Goal: Task Accomplishment & Management: Complete application form

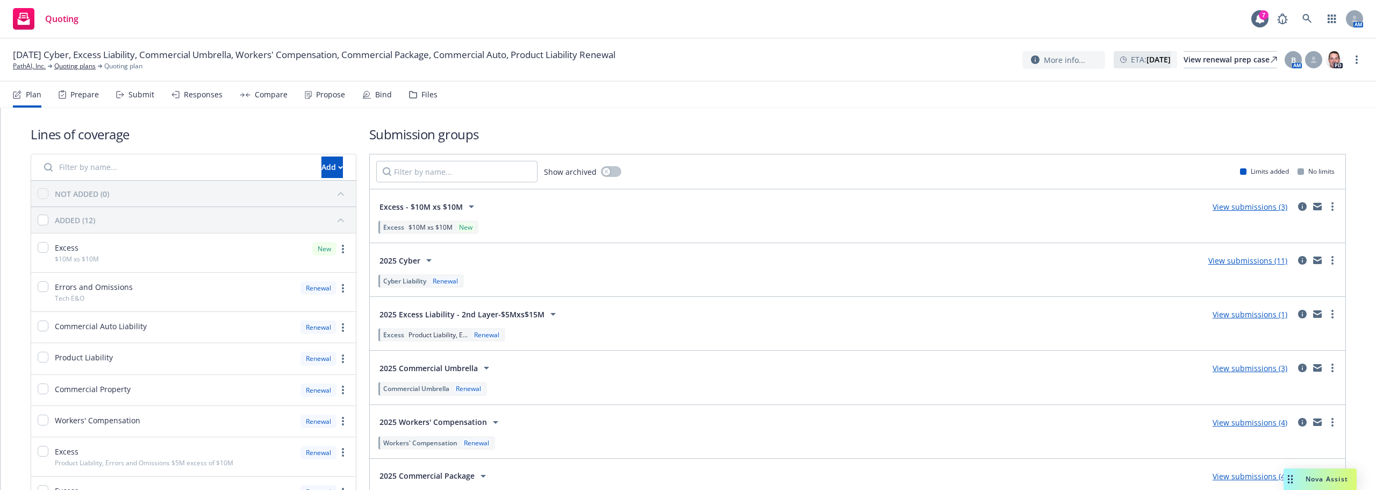
click at [396, 260] on span "2025 Cyber" at bounding box center [400, 260] width 41 height 11
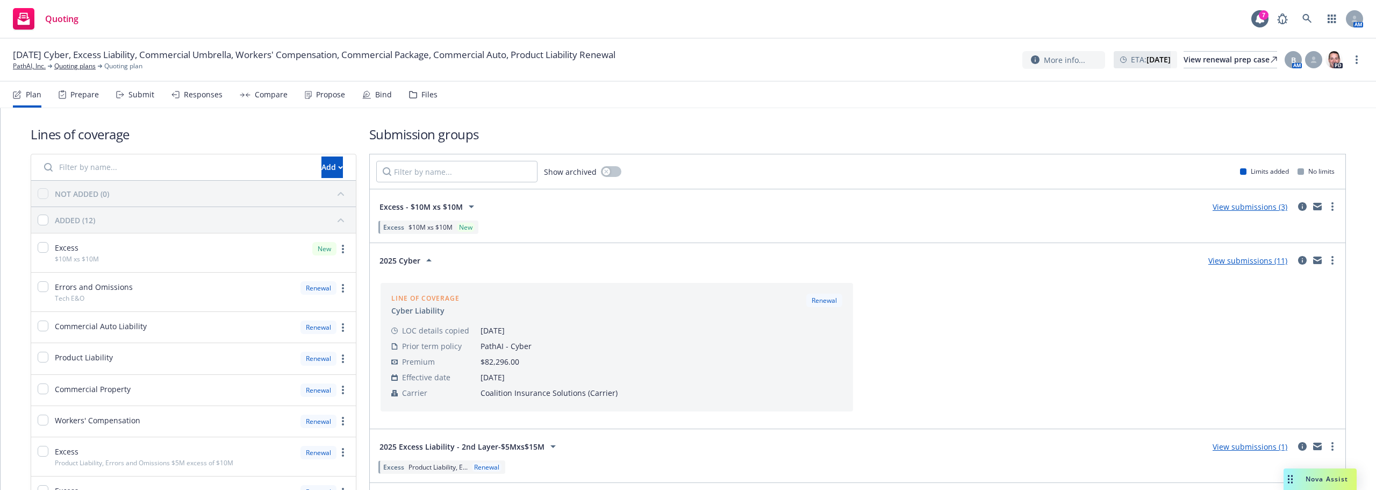
click at [396, 260] on span "2025 Cyber" at bounding box center [400, 260] width 41 height 11
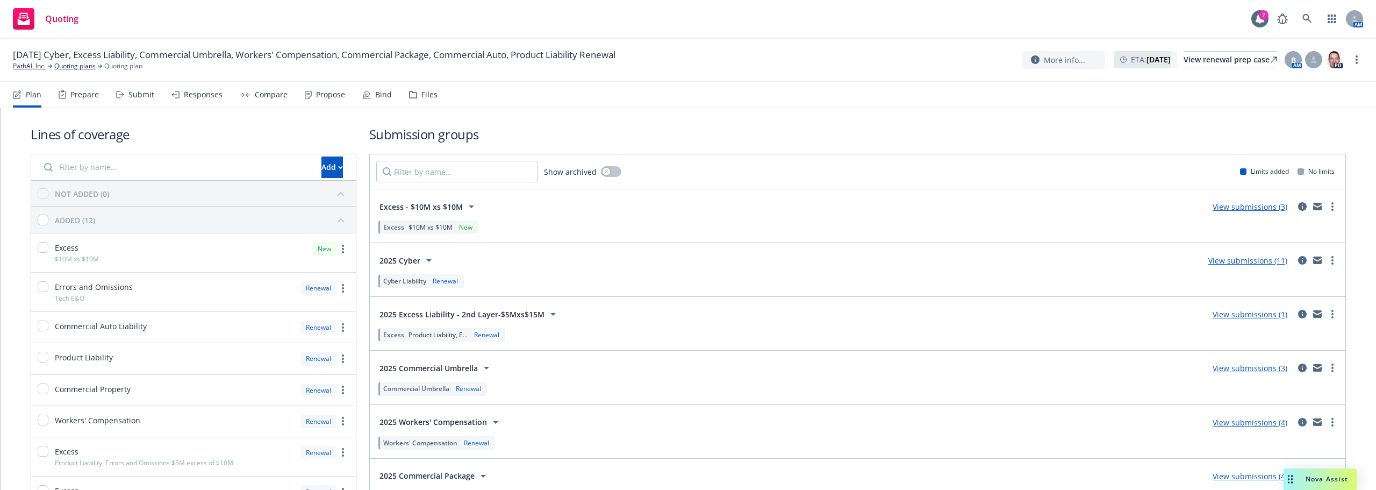
click at [685, 130] on h1 "Submission groups" at bounding box center [857, 134] width 977 height 18
click at [375, 129] on h1 "Submission groups" at bounding box center [857, 134] width 977 height 18
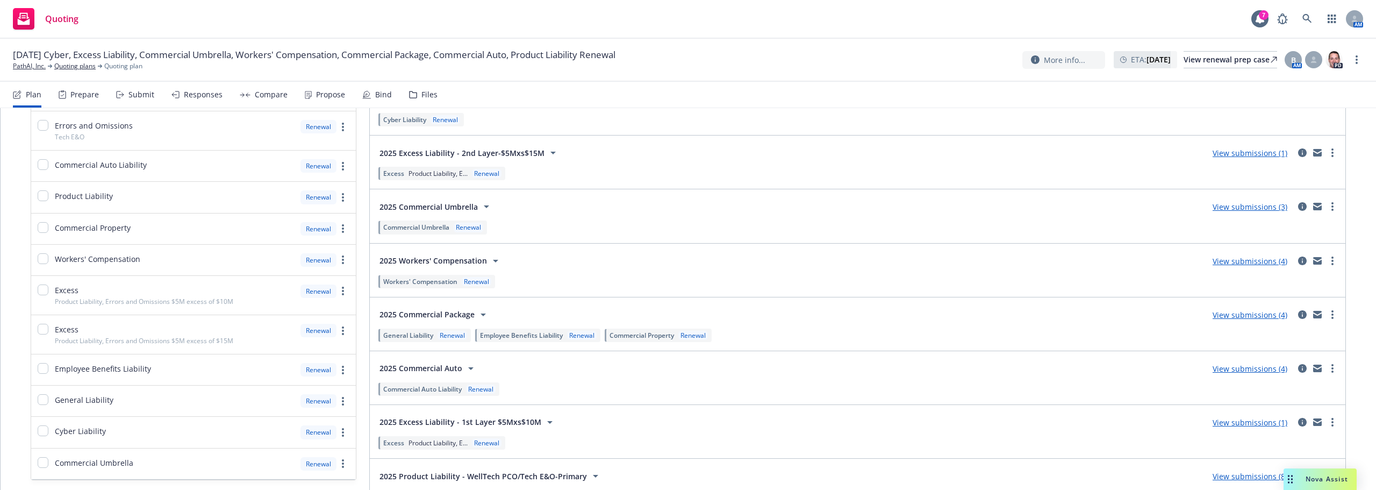
scroll to position [215, 0]
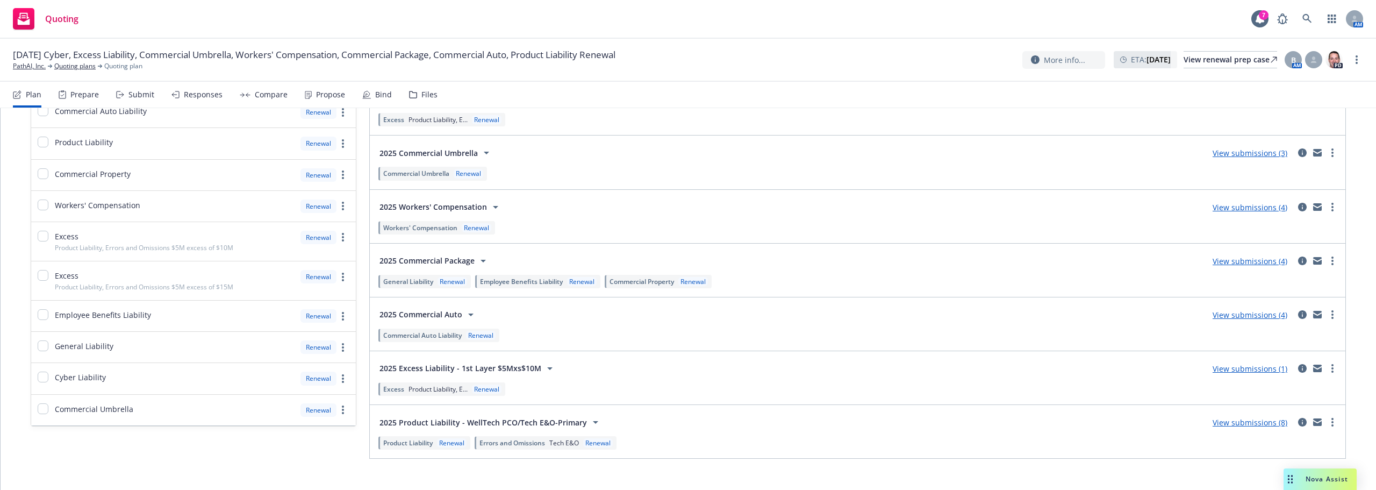
click at [1220, 263] on link "View submissions (4)" at bounding box center [1250, 261] width 75 height 10
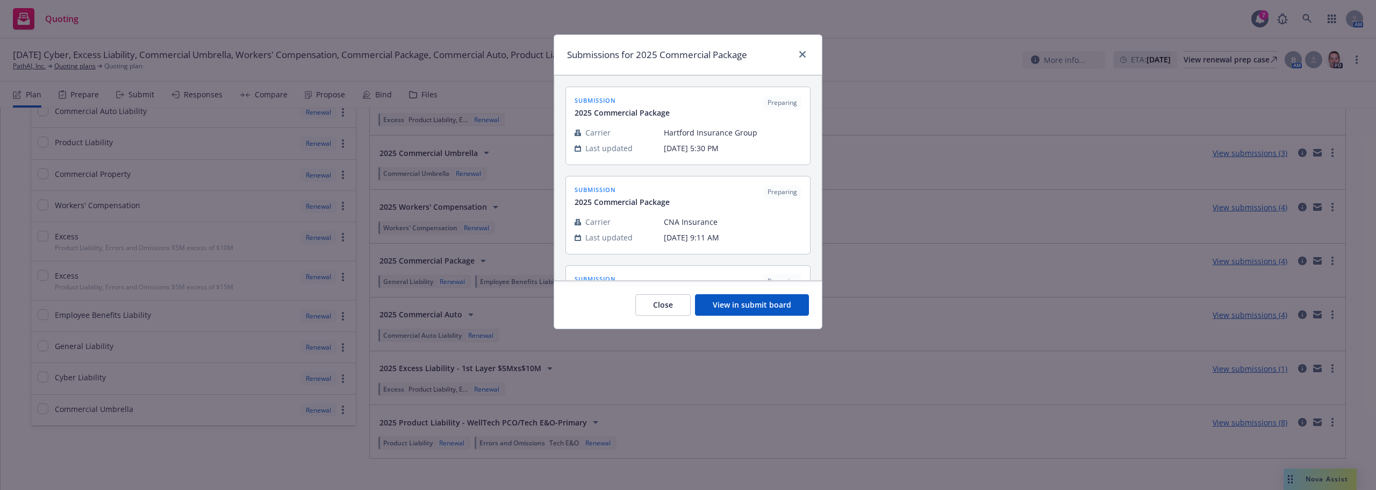
click at [676, 311] on button "Close" at bounding box center [662, 305] width 55 height 22
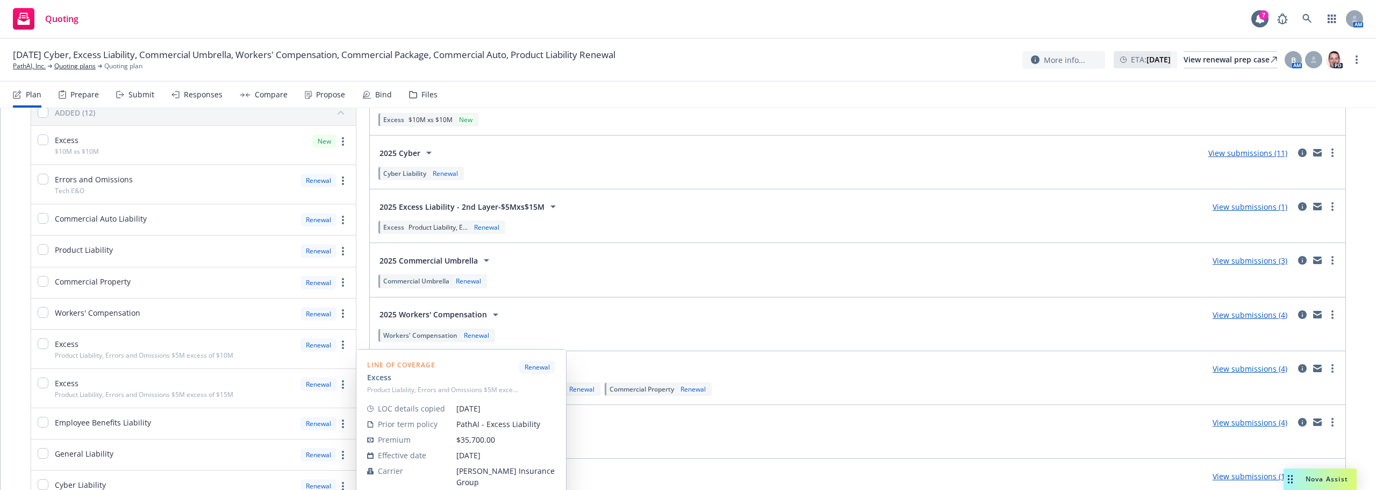
scroll to position [0, 0]
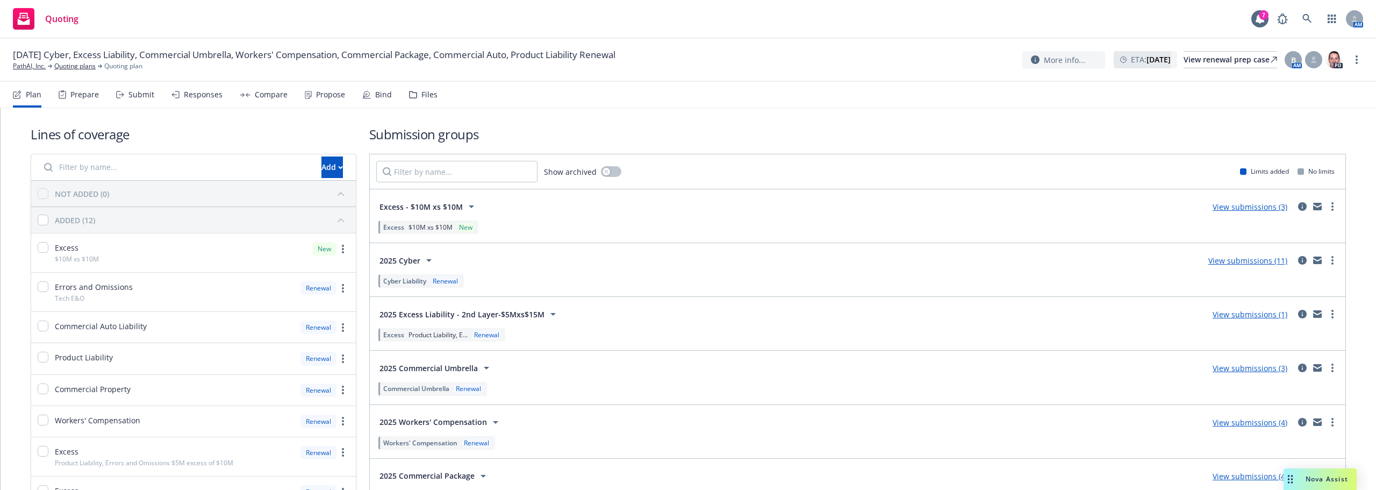
click at [146, 90] on div "Submit" at bounding box center [141, 94] width 26 height 9
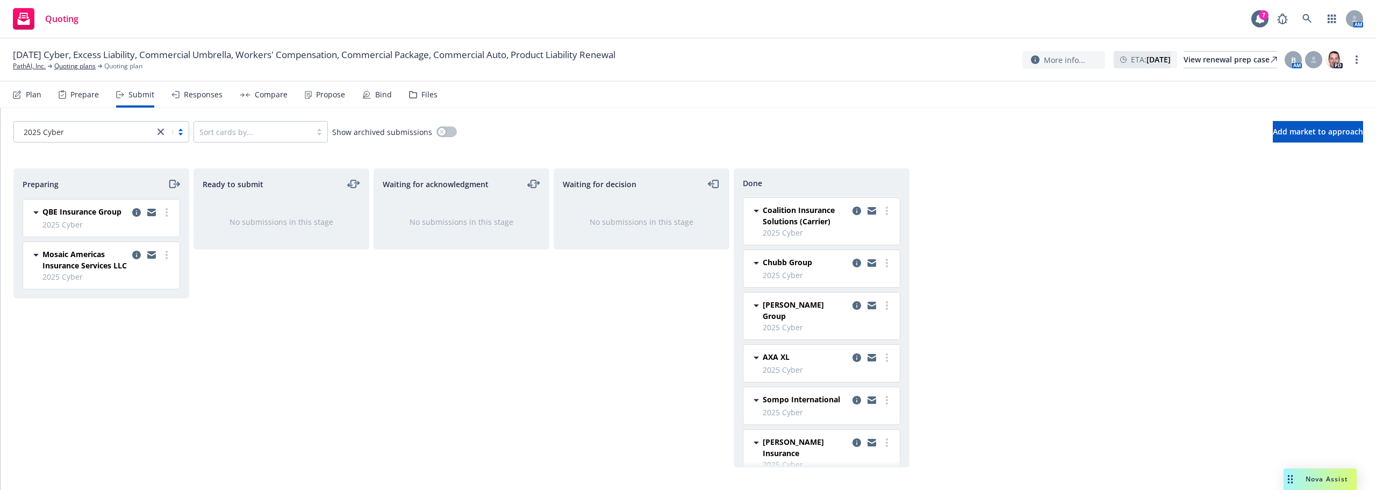
click at [37, 95] on div "Plan" at bounding box center [34, 94] width 16 height 9
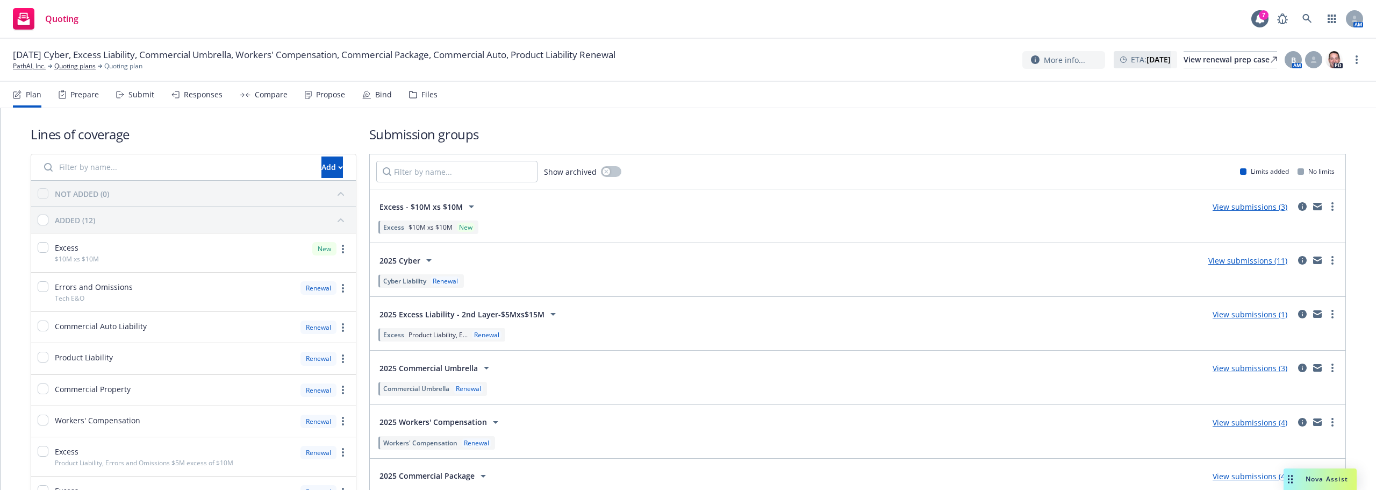
click at [360, 210] on div "Lines of coverage Add NOT ADDED (0) ADDED (12) Excess $10M xs $10M New Errors a…" at bounding box center [688, 399] width 1315 height 548
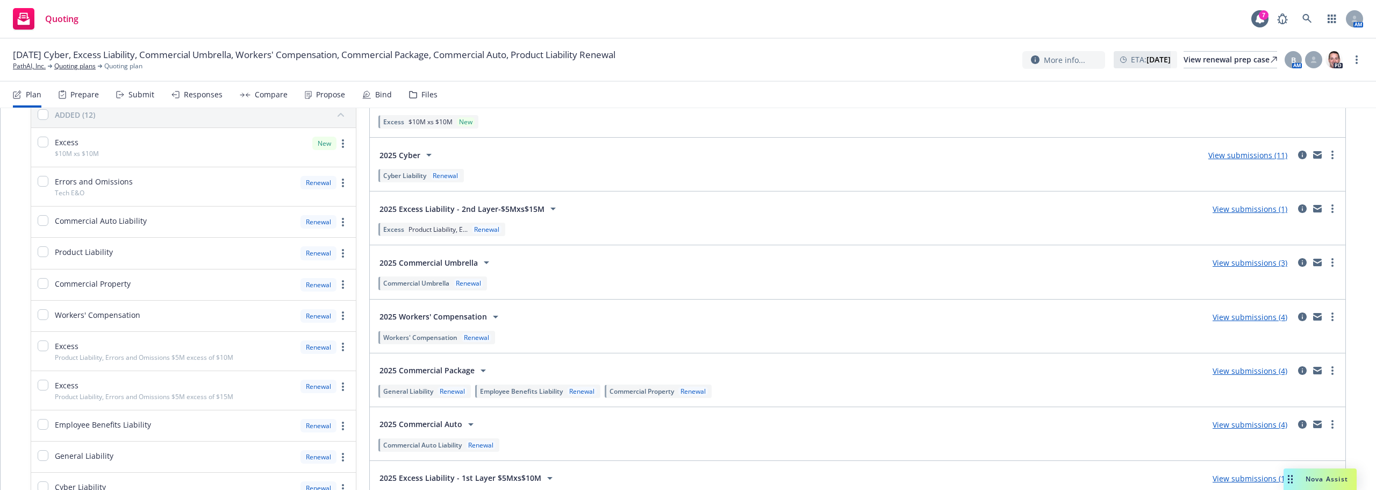
scroll to position [108, 0]
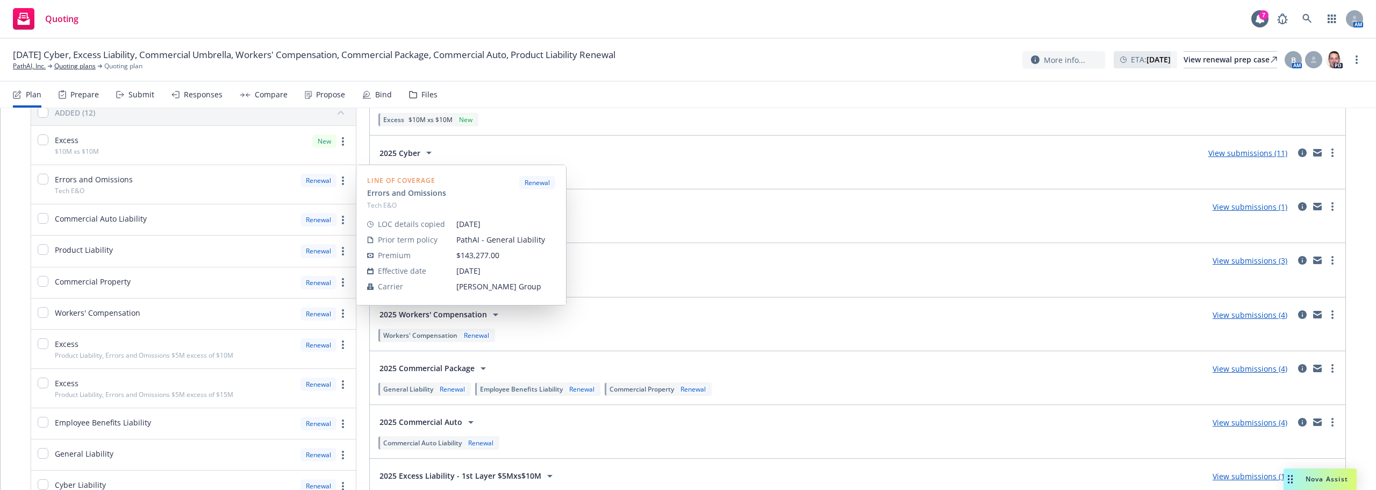
click at [840, 112] on div "Excess $10M xs $10M New" at bounding box center [857, 120] width 963 height 18
